Goal: Check status: Check status

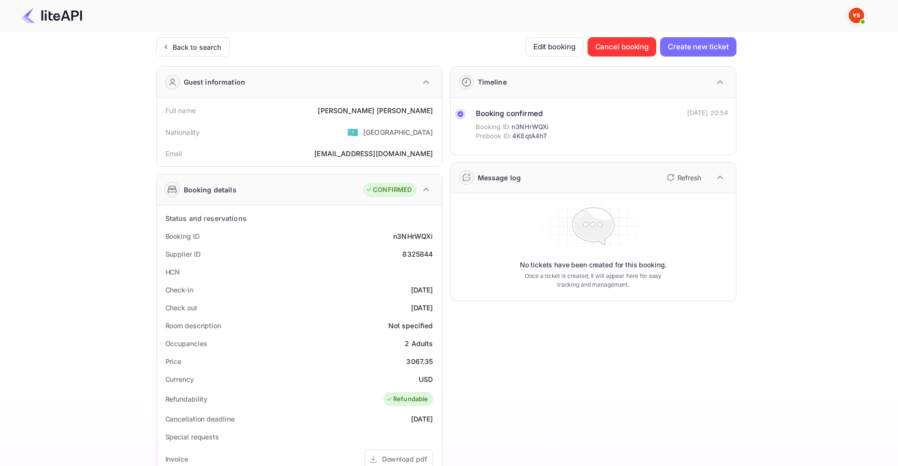
click at [221, 51] on div "Back to search" at bounding box center [192, 46] width 73 height 19
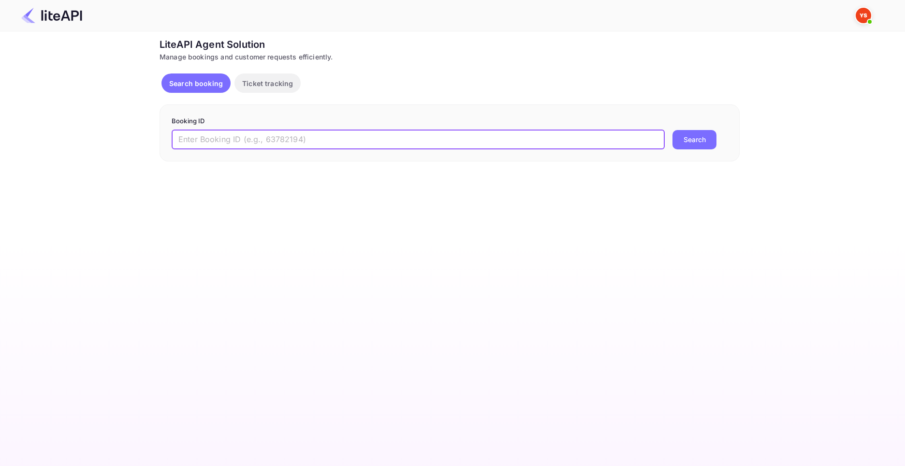
click at [250, 140] on input "text" at bounding box center [418, 139] width 493 height 19
paste input "8786699"
click at [672, 130] on button "Search" at bounding box center [694, 139] width 44 height 19
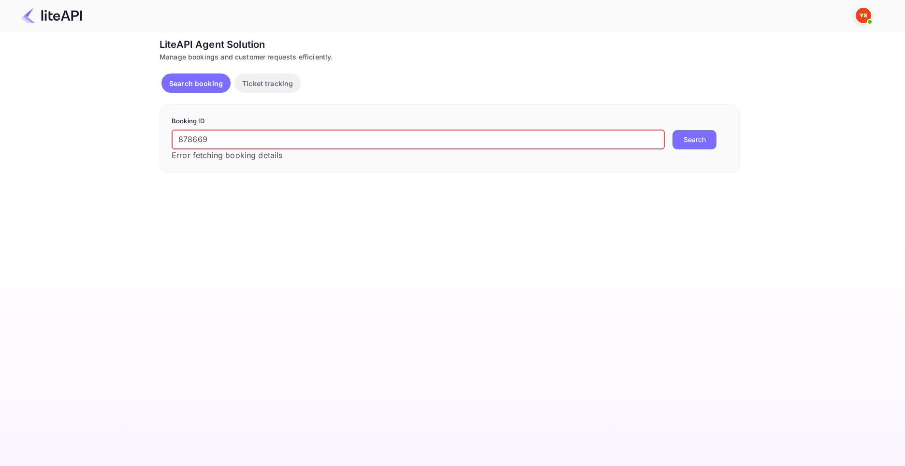
drag, startPoint x: 214, startPoint y: 136, endPoint x: 142, endPoint y: 129, distance: 72.4
click at [142, 129] on div "Ticket Affiliate URL [URL][DOMAIN_NAME] Business partner name Nuitee Travel Cus…" at bounding box center [450, 105] width 876 height 136
paste input "9"
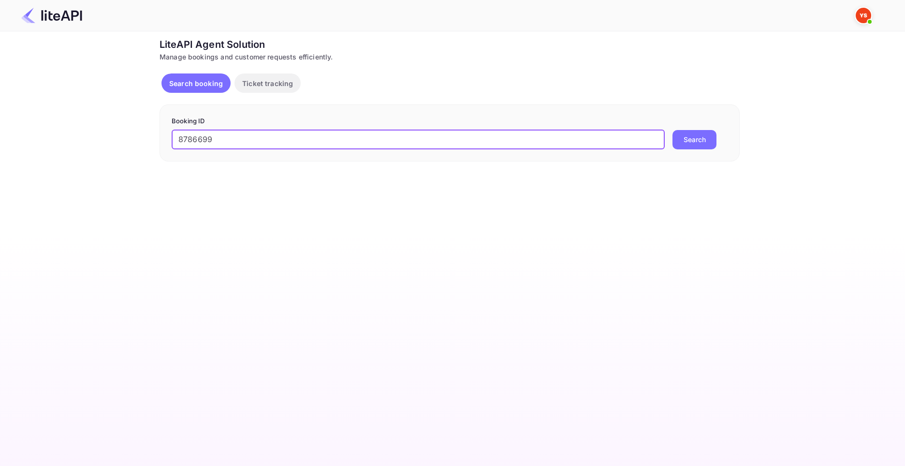
type input "8786699"
click at [672, 130] on button "Search" at bounding box center [694, 139] width 44 height 19
